Goal: Navigation & Orientation: Understand site structure

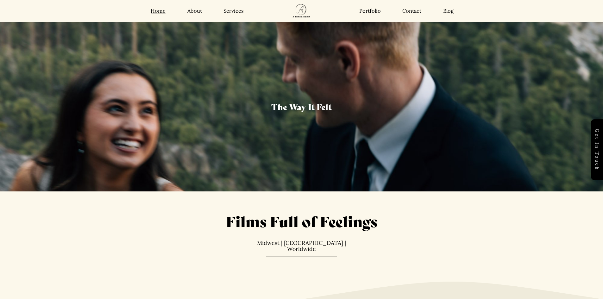
click at [455, 11] on nav "Home About Services Portfolio Contact Blog" at bounding box center [406, 11] width 116 height 7
click at [450, 12] on link "Blog" at bounding box center [448, 11] width 10 height 7
click at [446, 9] on link "Blog" at bounding box center [448, 11] width 10 height 7
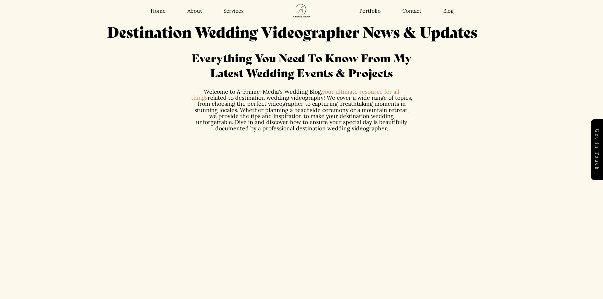
click at [447, 12] on link "Blog" at bounding box center [448, 11] width 10 height 7
click at [409, 12] on link "Contact" at bounding box center [411, 11] width 19 height 7
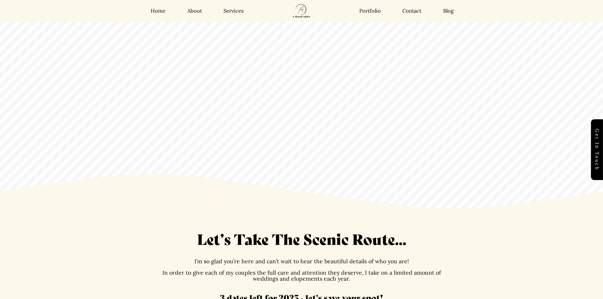
click at [375, 12] on link "Portfolio" at bounding box center [370, 11] width 22 height 7
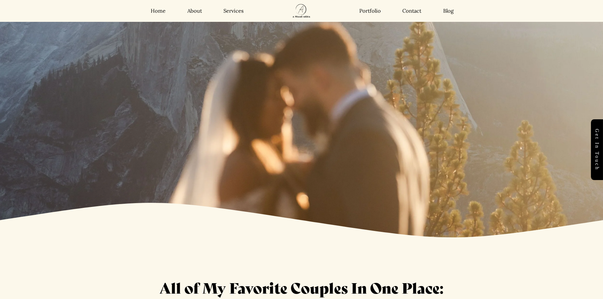
click at [230, 13] on link "Services" at bounding box center [233, 11] width 20 height 7
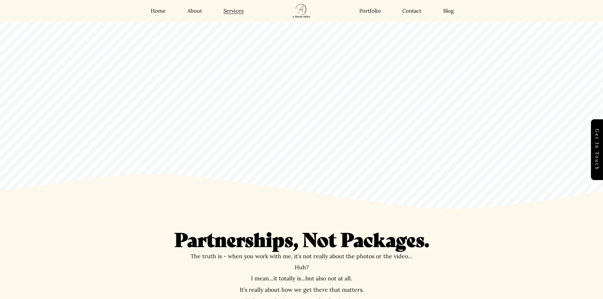
click at [195, 12] on link "About" at bounding box center [194, 11] width 15 height 7
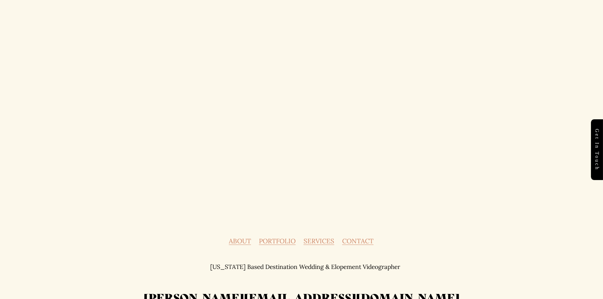
scroll to position [1812, 0]
